Goal: Find specific page/section: Find specific page/section

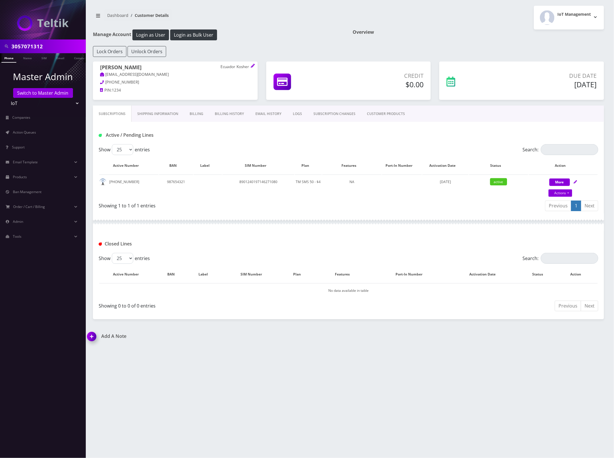
scroll to position [0, 3]
click at [45, 46] on input "3057071312" at bounding box center [47, 46] width 73 height 11
type input "e"
drag, startPoint x: 29, startPoint y: 48, endPoint x: -3, endPoint y: 46, distance: 31.8
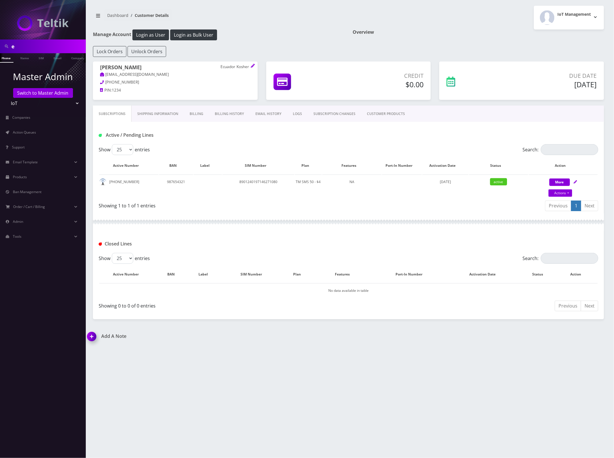
click at [0, 46] on html "e Phone Name SIM Email Company Customer Master Admin Switch to Master Admin Tel…" at bounding box center [307, 229] width 614 height 458
click at [27, 45] on input "e" at bounding box center [47, 46] width 73 height 11
drag, startPoint x: 34, startPoint y: 47, endPoint x: 21, endPoint y: 44, distance: 12.6
click at [0, 44] on html "e Phone Name SIM Email Company Customer Master Admin Switch to Master Admin Tel…" at bounding box center [307, 229] width 614 height 458
type input "etainment"
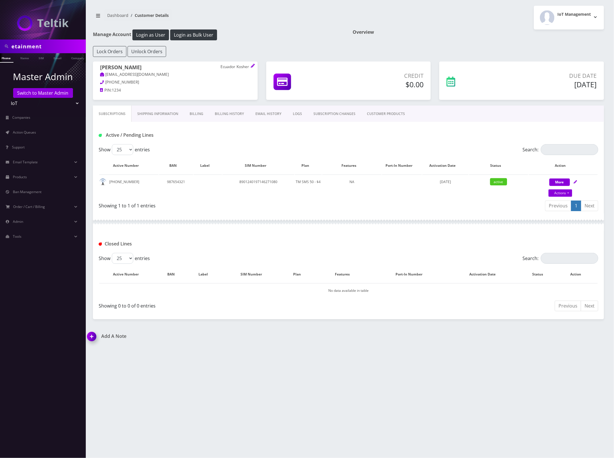
click at [441, 39] on div "Overview" at bounding box center [478, 37] width 260 height 17
click at [483, 47] on div "Lock Orders Unlock Orders" at bounding box center [348, 51] width 519 height 11
